Goal: Task Accomplishment & Management: Use online tool/utility

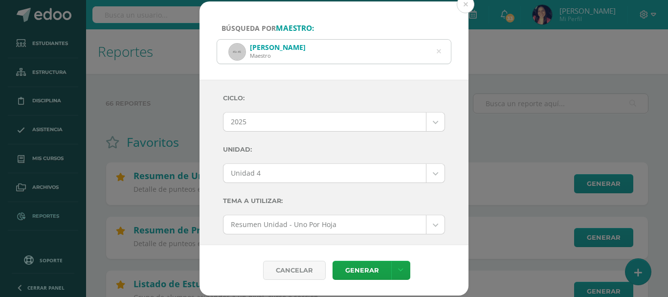
select select "2"
select select "Unidad 4"
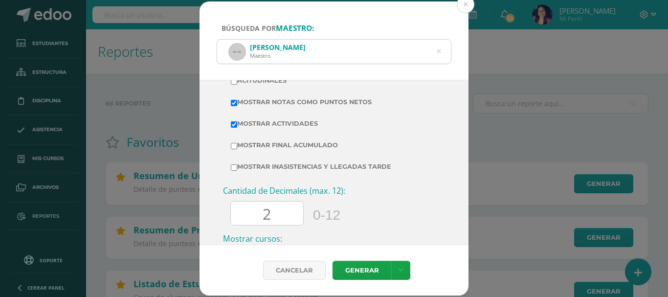
click at [438, 53] on icon at bounding box center [439, 51] width 4 height 25
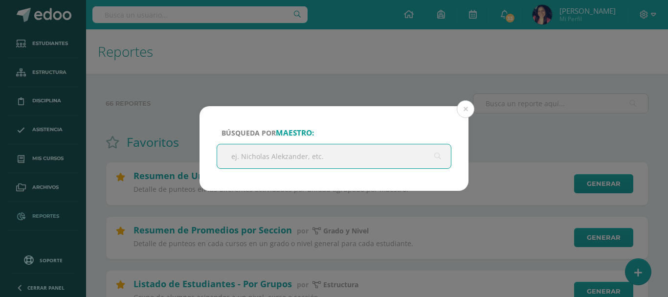
click at [329, 160] on input "text" at bounding box center [334, 156] width 234 height 24
type input "[PERSON_NAME]"
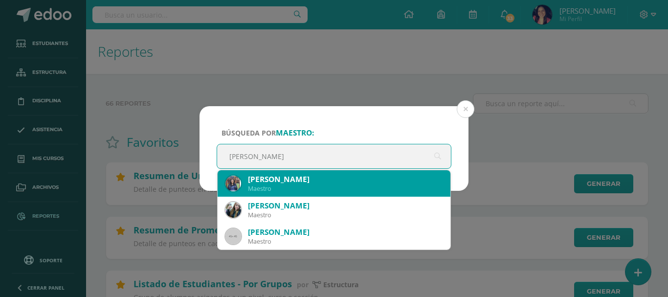
click at [318, 183] on div "[PERSON_NAME]" at bounding box center [345, 179] width 195 height 10
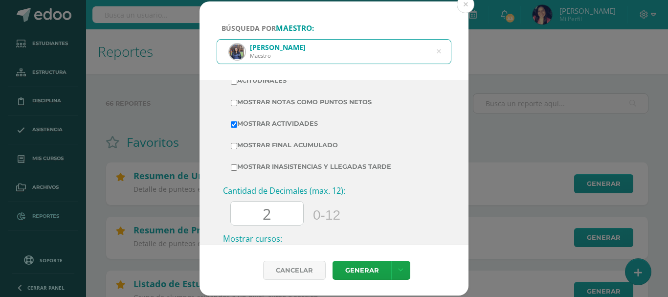
scroll to position [0, 0]
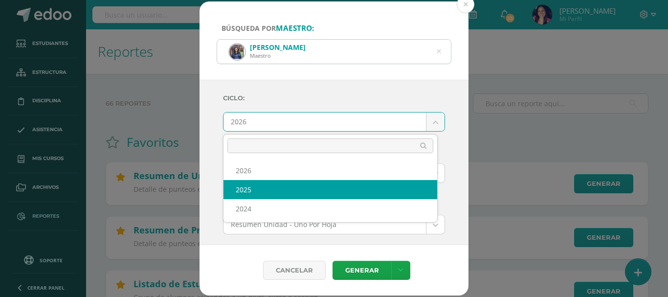
select select "2"
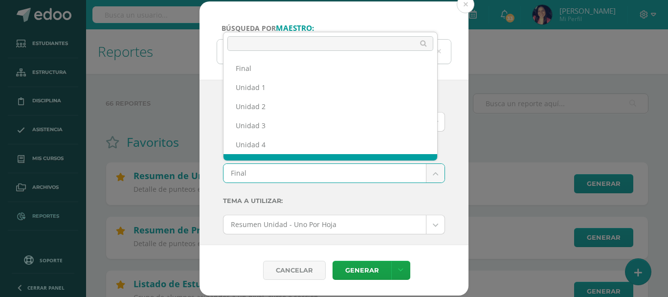
scroll to position [13, 0]
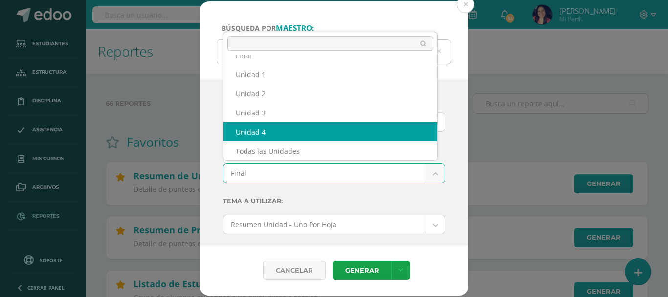
select select "Unidad 4"
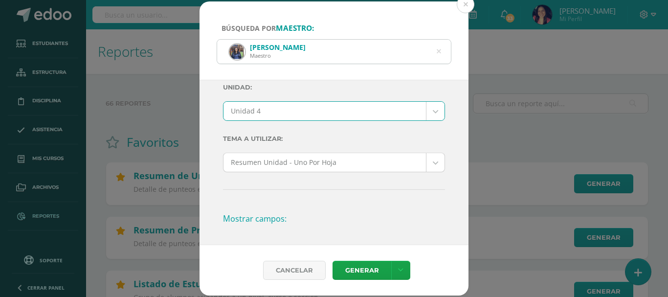
scroll to position [196, 0]
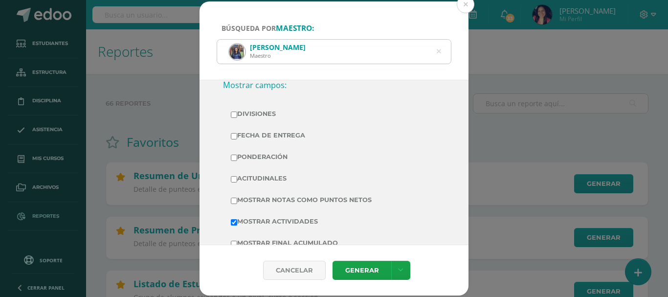
click at [236, 202] on input "Mostrar Notas Como Puntos Netos" at bounding box center [234, 200] width 6 height 6
checkbox input "true"
click at [369, 269] on link "Generar" at bounding box center [361, 270] width 59 height 19
click at [438, 52] on icon at bounding box center [438, 52] width 21 height 21
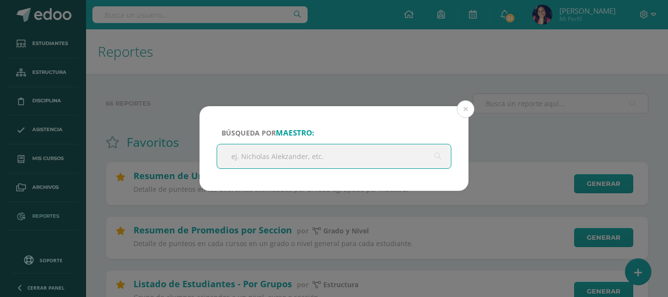
click at [325, 157] on input "text" at bounding box center [334, 156] width 234 height 24
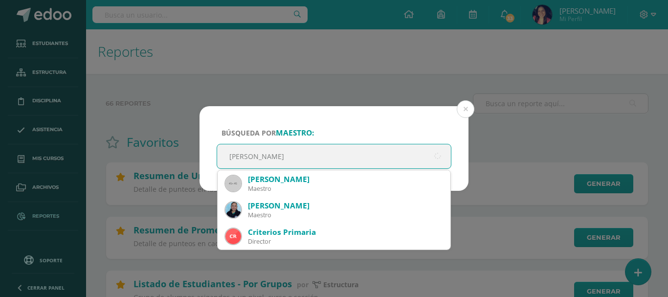
type input "[PERSON_NAME]"
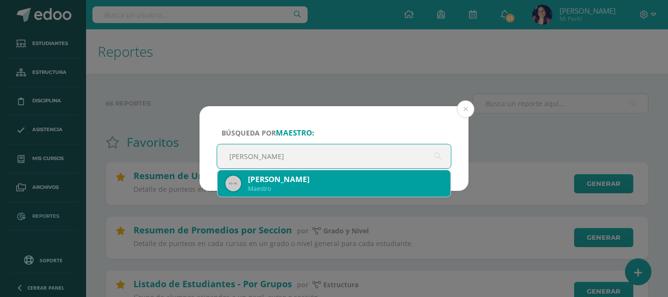
click at [273, 181] on div "[PERSON_NAME]" at bounding box center [345, 179] width 195 height 10
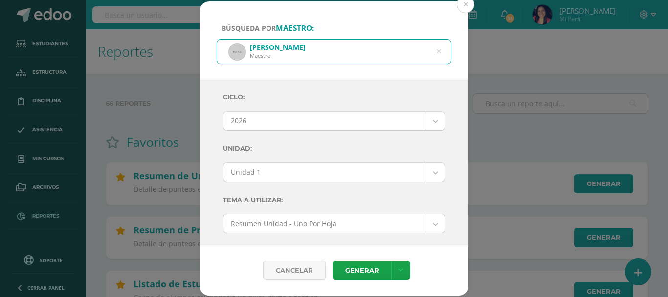
scroll to position [0, 0]
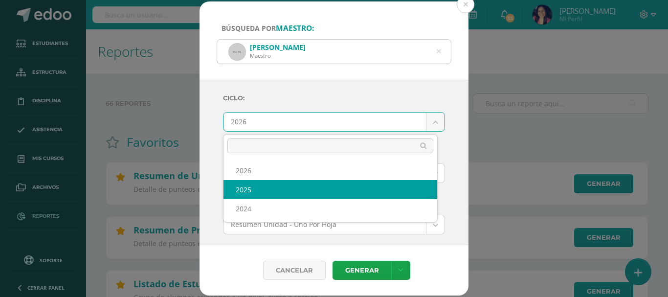
select select "2"
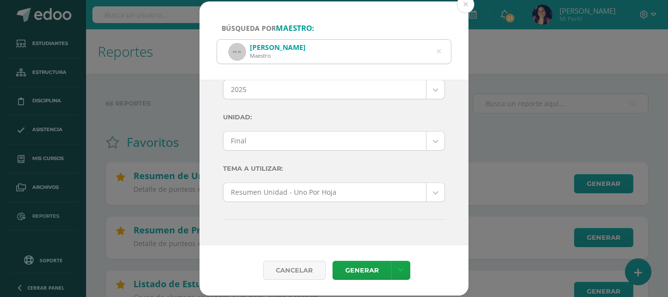
scroll to position [49, 0]
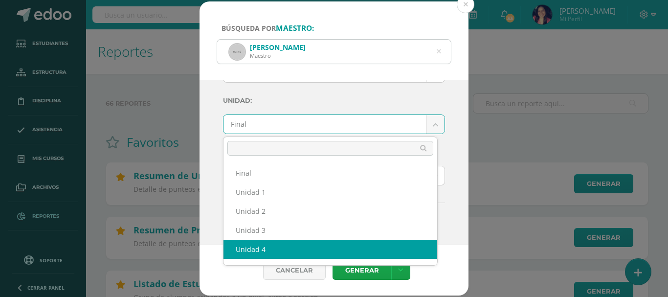
select select "Unidad 4"
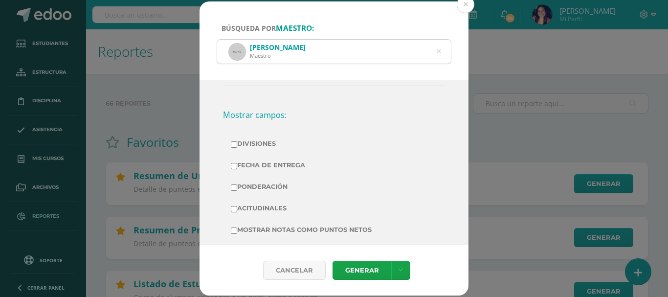
scroll to position [244, 0]
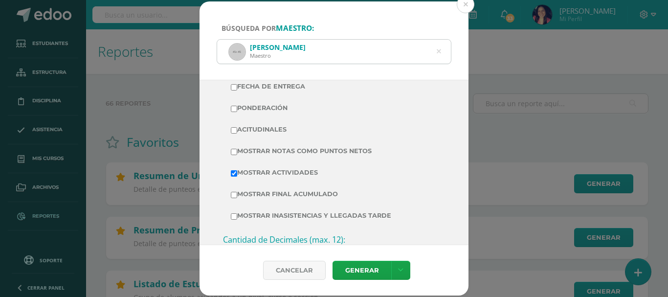
click at [236, 152] on input "Mostrar Notas Como Puntos Netos" at bounding box center [234, 152] width 6 height 6
checkbox input "true"
click at [354, 270] on link "Generar" at bounding box center [361, 270] width 59 height 19
click at [437, 52] on icon at bounding box center [438, 51] width 25 height 4
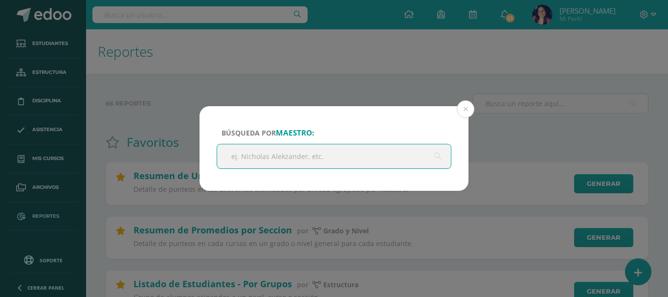
click at [291, 157] on input "text" at bounding box center [334, 156] width 234 height 24
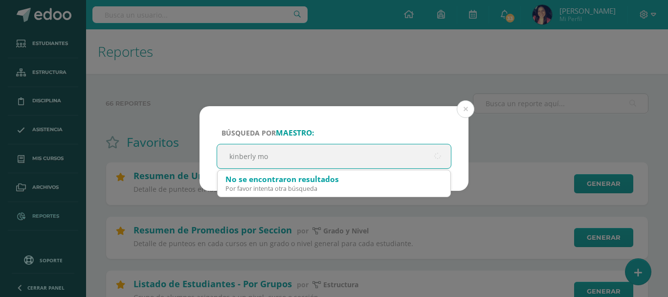
type input "kinberly mon"
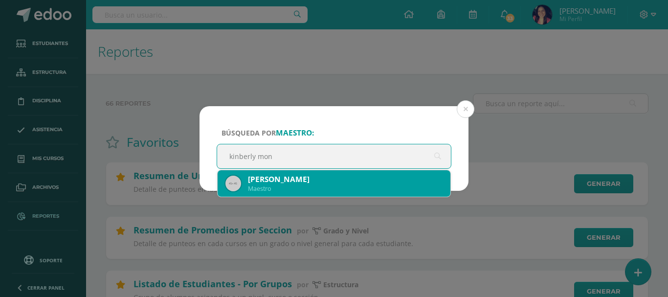
click at [273, 183] on div "[PERSON_NAME]" at bounding box center [345, 179] width 195 height 10
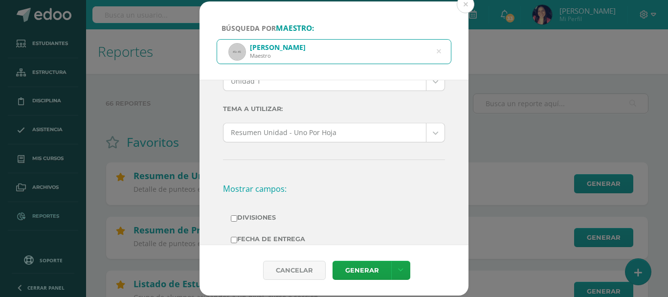
scroll to position [0, 0]
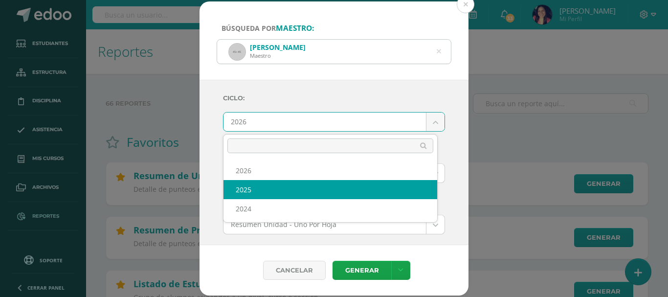
select select "2"
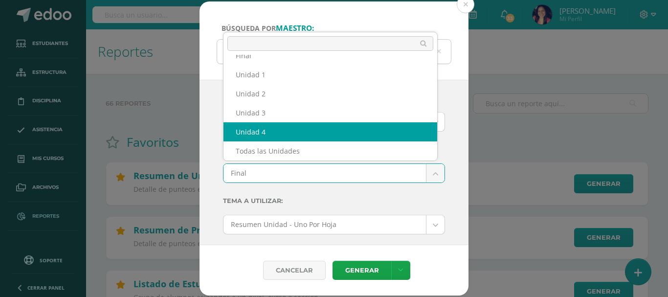
select select "Unidad 4"
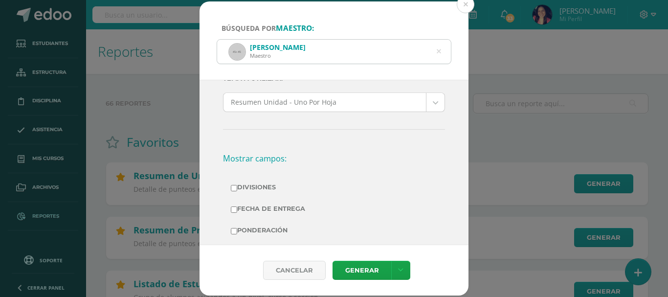
scroll to position [196, 0]
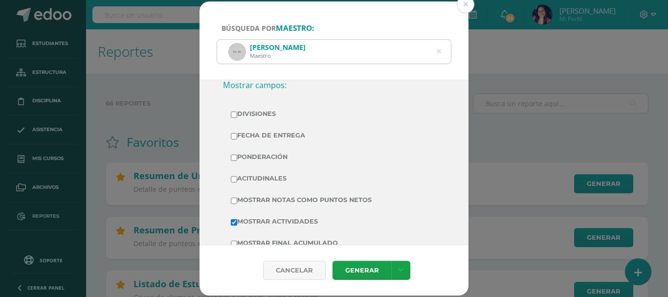
click at [236, 200] on input "Mostrar Notas Como Puntos Netos" at bounding box center [234, 200] width 6 height 6
checkbox input "true"
click at [353, 270] on link "Generar" at bounding box center [361, 270] width 59 height 19
click at [439, 51] on icon at bounding box center [439, 51] width 4 height 25
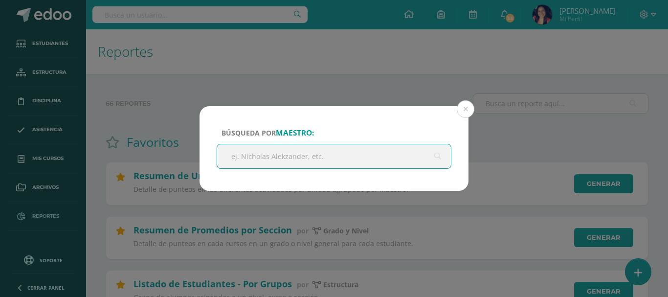
click at [322, 156] on input "text" at bounding box center [334, 156] width 234 height 24
type input "[PERSON_NAME]"
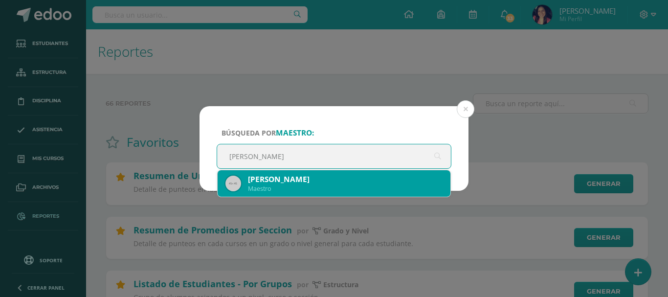
click at [298, 180] on div "[PERSON_NAME]" at bounding box center [345, 179] width 195 height 10
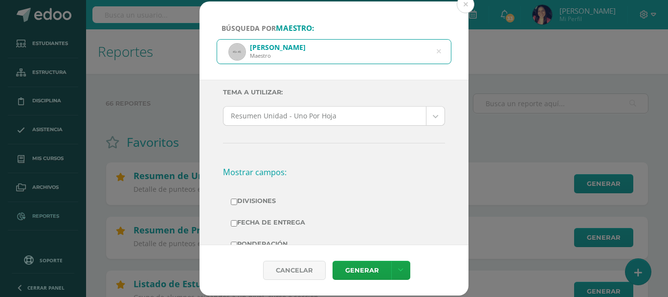
scroll to position [0, 0]
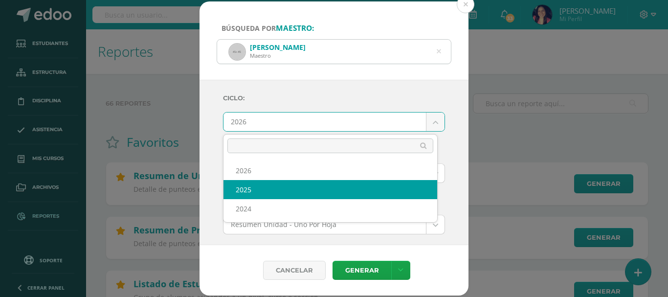
select select "2"
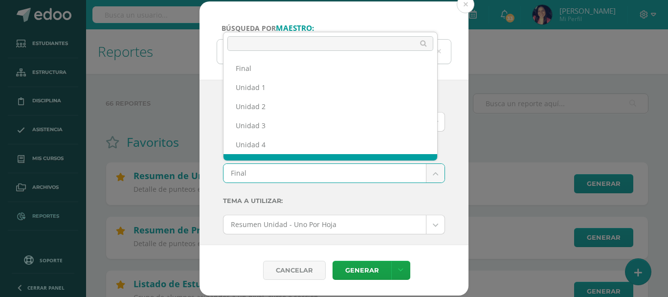
scroll to position [13, 0]
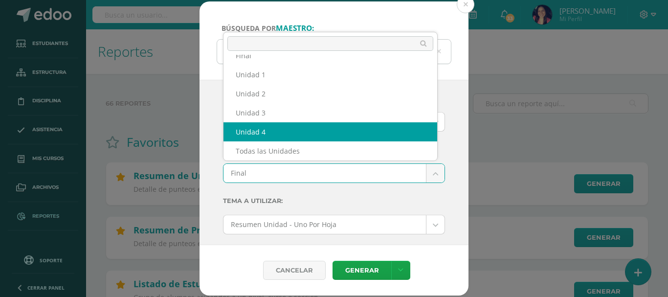
select select "Unidad 4"
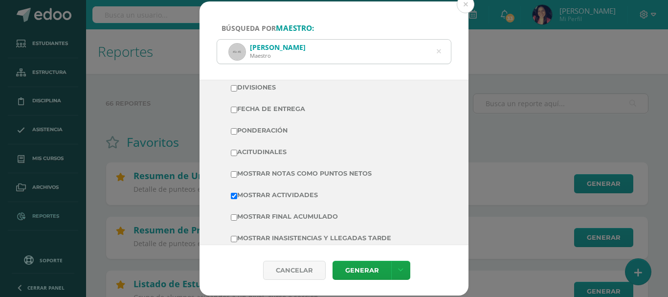
scroll to position [244, 0]
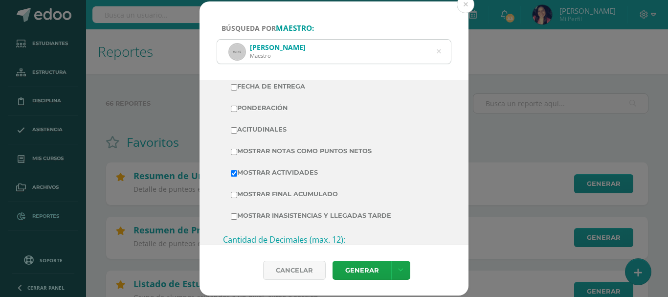
drag, startPoint x: 234, startPoint y: 149, endPoint x: 258, endPoint y: 173, distance: 33.5
click at [237, 153] on input "Mostrar Notas Como Puntos Netos" at bounding box center [234, 152] width 6 height 6
checkbox input "true"
click at [350, 267] on link "Generar" at bounding box center [361, 270] width 59 height 19
click at [440, 53] on icon at bounding box center [438, 51] width 25 height 4
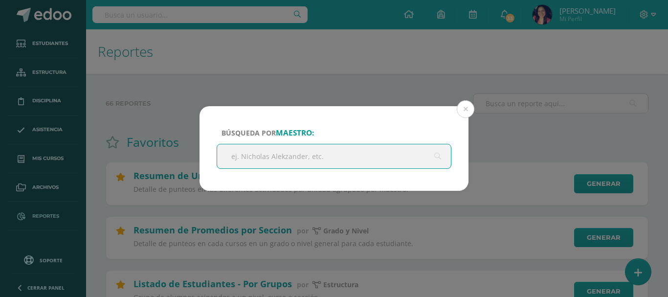
click at [288, 155] on input "text" at bounding box center [334, 156] width 234 height 24
click at [308, 154] on input "text" at bounding box center [334, 156] width 234 height 24
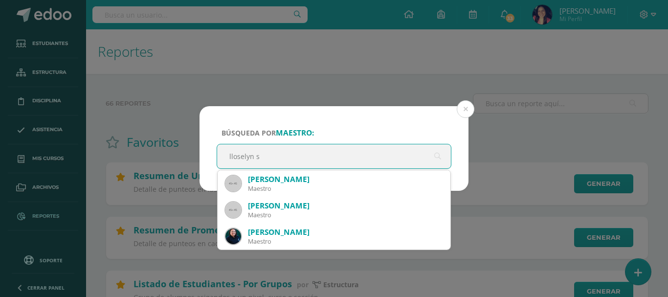
type input "lloselyn so"
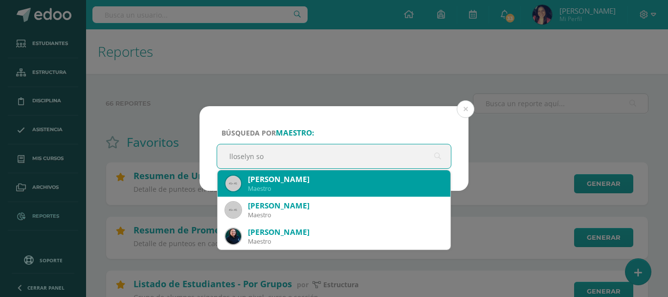
click at [290, 182] on div "[PERSON_NAME]" at bounding box center [345, 179] width 195 height 10
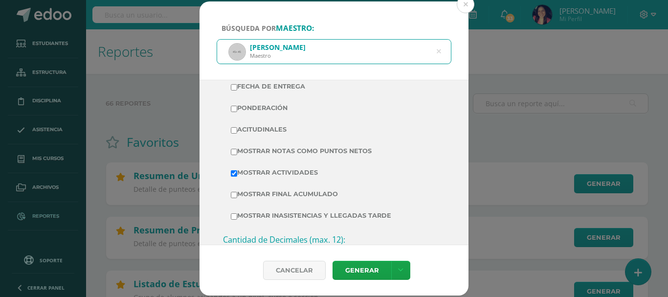
scroll to position [0, 0]
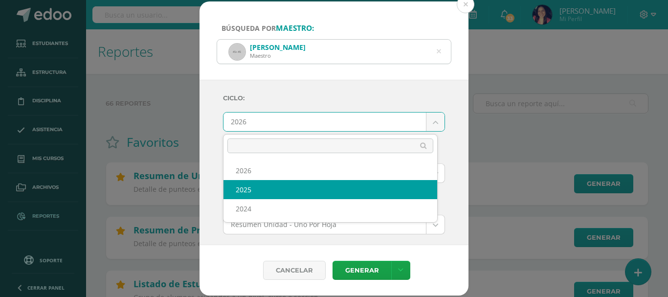
select select "2"
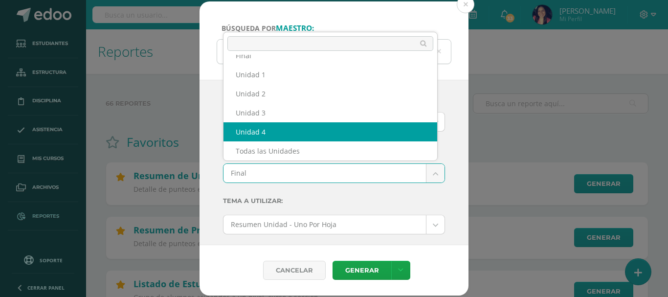
select select "Unidad 4"
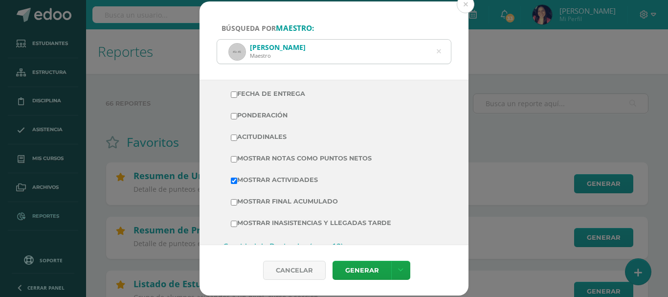
scroll to position [244, 0]
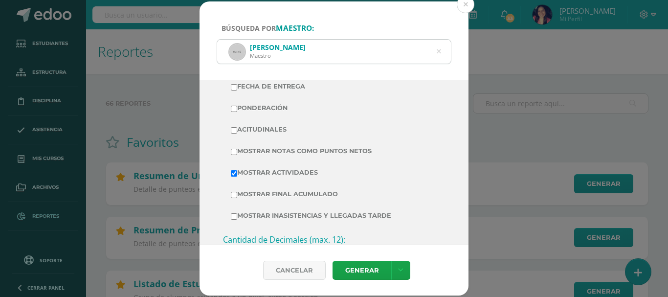
click at [235, 151] on input "Mostrar Notas Como Puntos Netos" at bounding box center [234, 152] width 6 height 6
checkbox input "true"
click at [352, 266] on link "Generar" at bounding box center [361, 270] width 59 height 19
click at [438, 49] on icon at bounding box center [438, 51] width 25 height 4
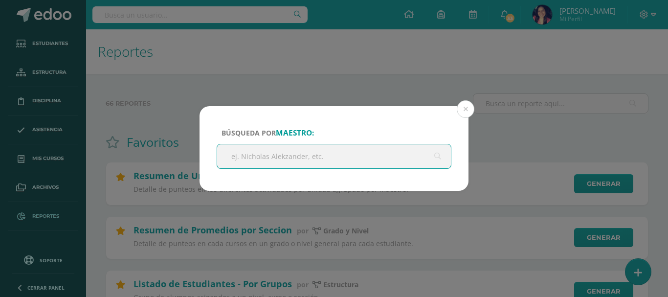
click at [316, 154] on input "text" at bounding box center [334, 156] width 234 height 24
type input "[PERSON_NAME]"
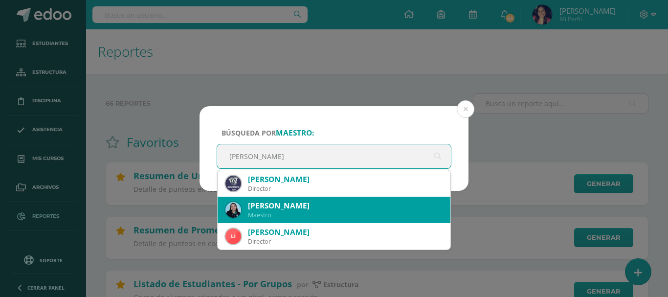
click at [275, 207] on div "[PERSON_NAME]" at bounding box center [345, 205] width 195 height 10
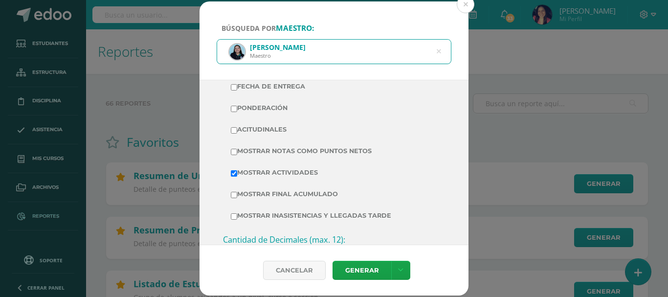
scroll to position [0, 0]
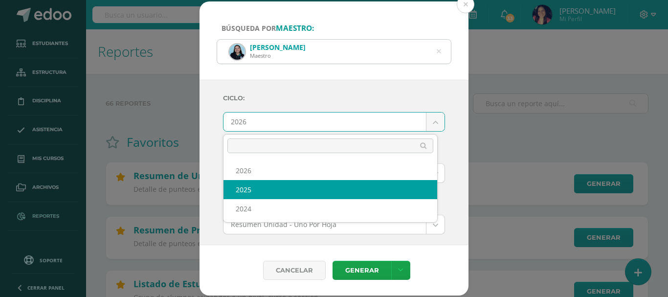
select select "2"
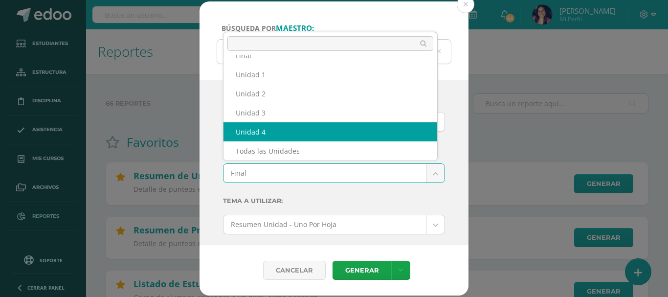
select select "Unidad 4"
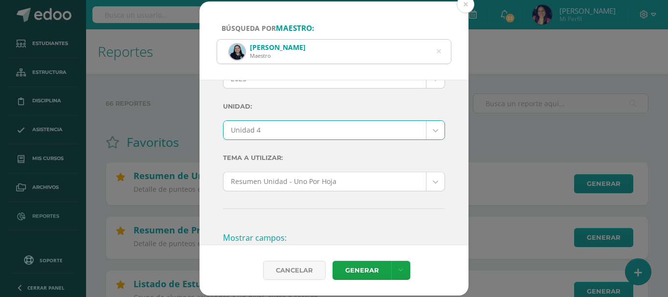
scroll to position [196, 0]
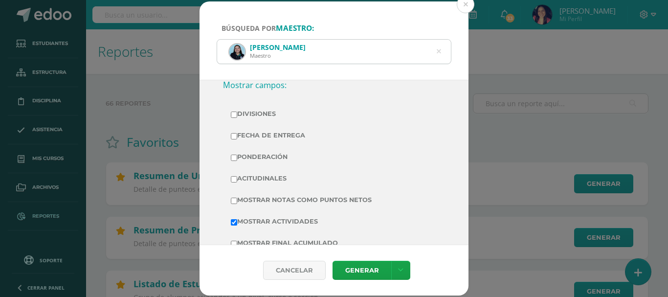
click at [232, 202] on input "Mostrar Notas Como Puntos Netos" at bounding box center [234, 200] width 6 height 6
checkbox input "true"
click at [348, 269] on link "Generar" at bounding box center [361, 270] width 59 height 19
